Goal: Information Seeking & Learning: Learn about a topic

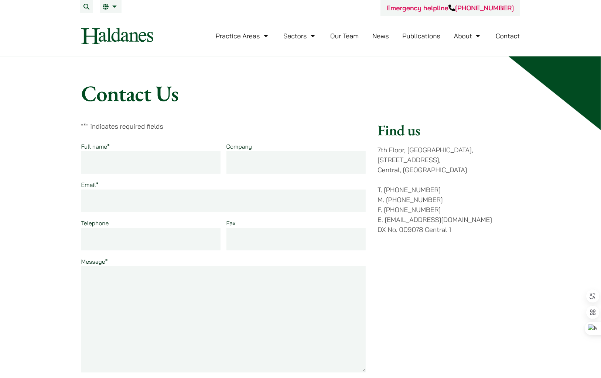
click at [505, 34] on link "Contact" at bounding box center [507, 36] width 24 height 8
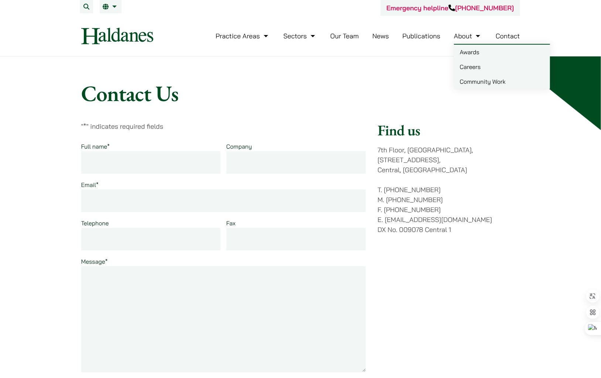
click at [471, 67] on link "Careers" at bounding box center [502, 66] width 96 height 15
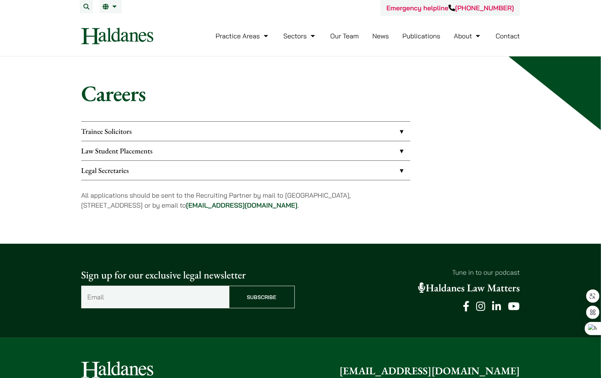
click at [297, 133] on link "Trainee Solicitors" at bounding box center [245, 131] width 329 height 19
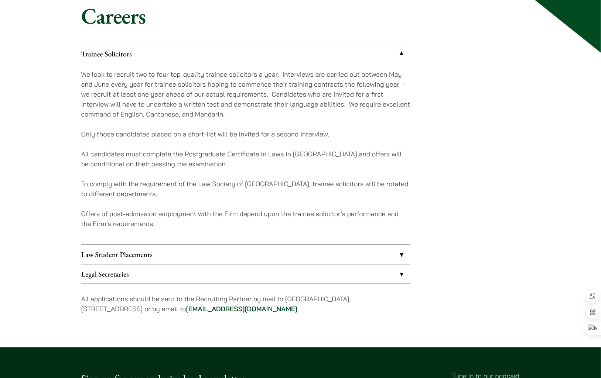
scroll to position [148, 0]
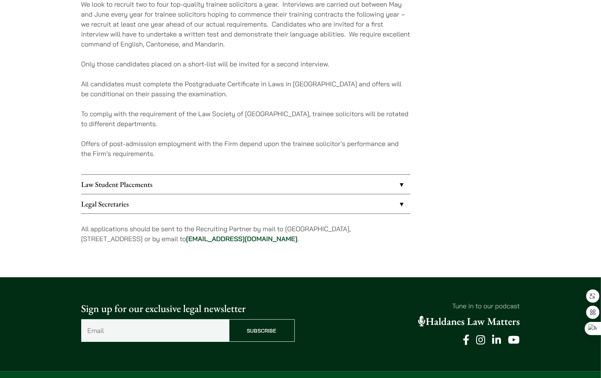
click at [147, 209] on link "Legal Secretaries" at bounding box center [245, 204] width 329 height 19
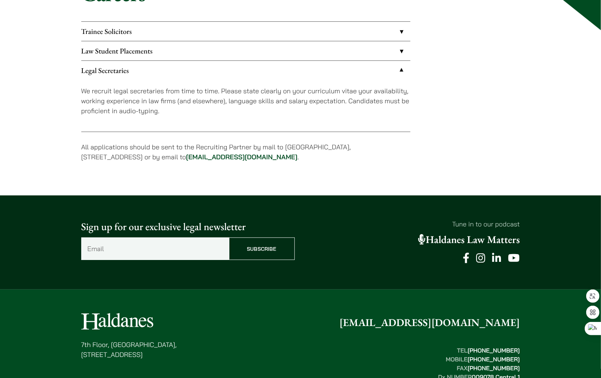
scroll to position [71, 0]
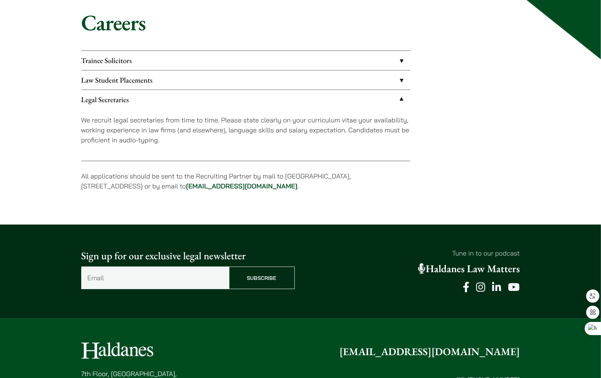
click at [176, 77] on link "Law Student Placements" at bounding box center [245, 80] width 329 height 19
